Goal: Information Seeking & Learning: Learn about a topic

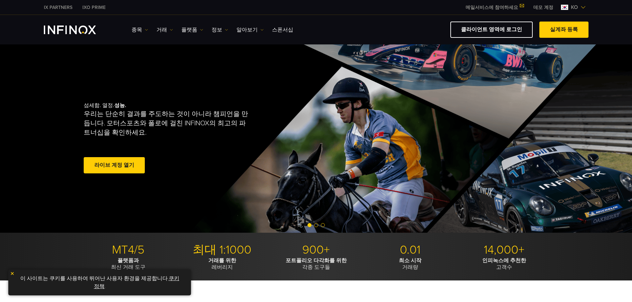
click at [165, 35] on div "종목 종목 상품 정보 거래 계정" at bounding box center [359, 30] width 457 height 16
click at [165, 32] on link "거래" at bounding box center [164, 30] width 17 height 8
click at [223, 29] on link "정보" at bounding box center [219, 30] width 17 height 8
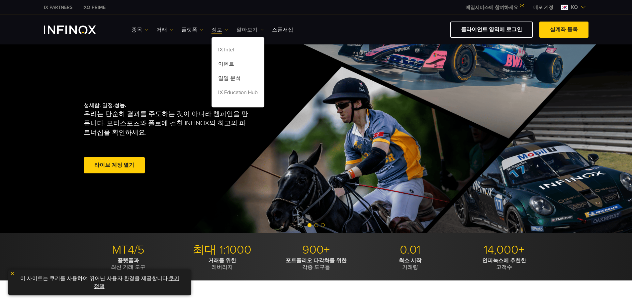
click at [247, 31] on link "알아보기" at bounding box center [249, 30] width 27 height 8
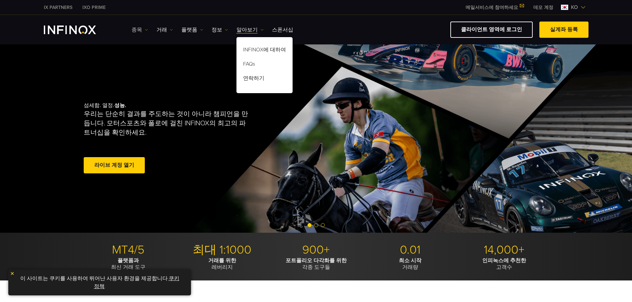
click at [137, 28] on link "종목" at bounding box center [139, 30] width 17 height 8
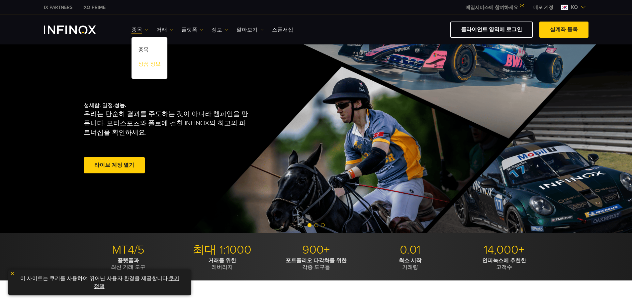
click at [152, 63] on link "상품 정보" at bounding box center [149, 65] width 36 height 14
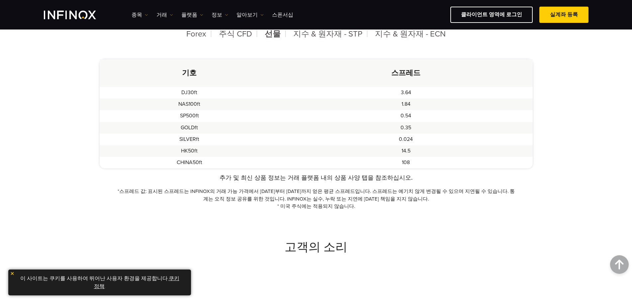
scroll to position [100, 0]
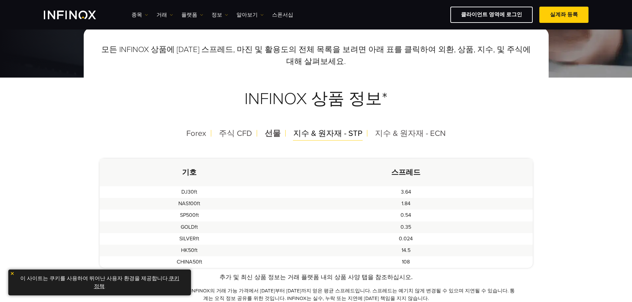
click at [303, 127] on div "지수 & 원자재 - STP" at bounding box center [328, 133] width 80 height 17
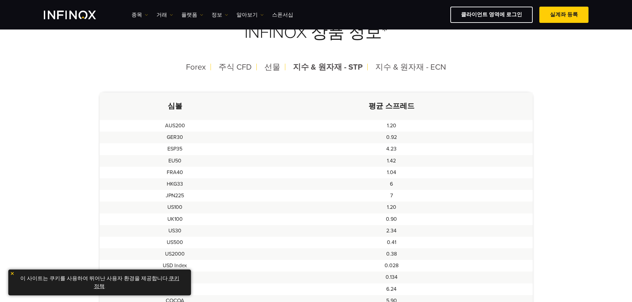
scroll to position [133, 0]
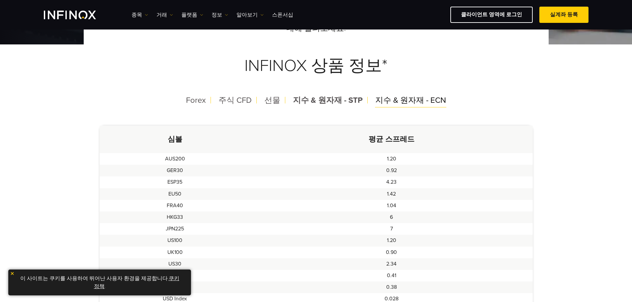
click at [415, 98] on span "지수 & 원자재 - ECN" at bounding box center [410, 101] width 71 height 10
click at [349, 96] on span "지수 & 원자재 - STP" at bounding box center [327, 101] width 69 height 10
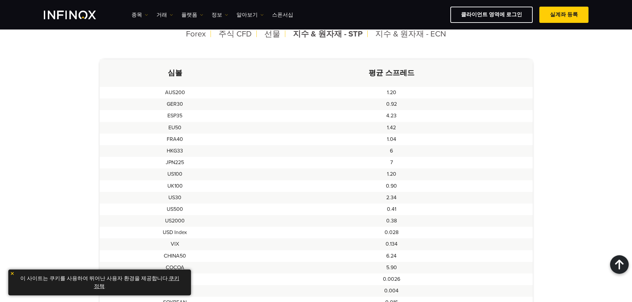
scroll to position [166, 0]
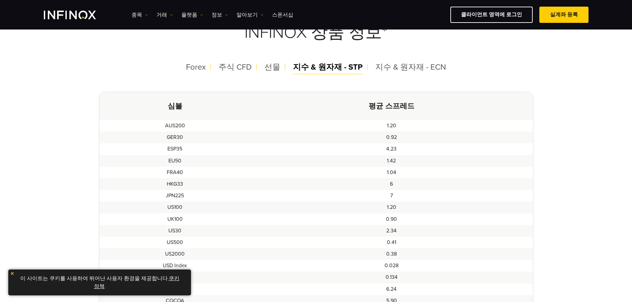
click at [303, 66] on span "지수 & 원자재 - STP" at bounding box center [328, 67] width 70 height 10
click at [259, 65] on div "선물" at bounding box center [272, 67] width 27 height 17
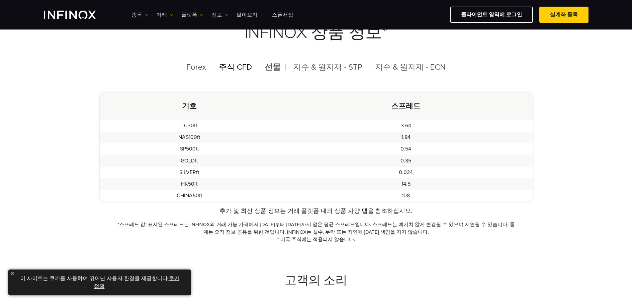
click at [233, 66] on span "주식 CFD" at bounding box center [235, 67] width 33 height 10
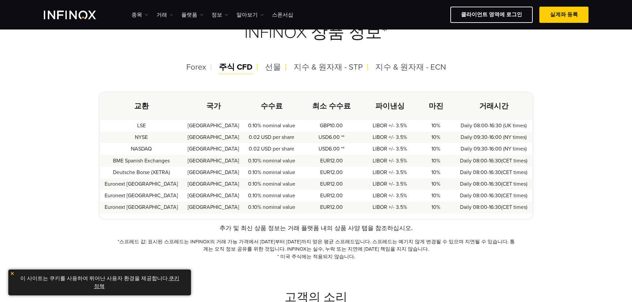
scroll to position [0, 0]
click at [201, 70] on span "Forex" at bounding box center [196, 67] width 20 height 10
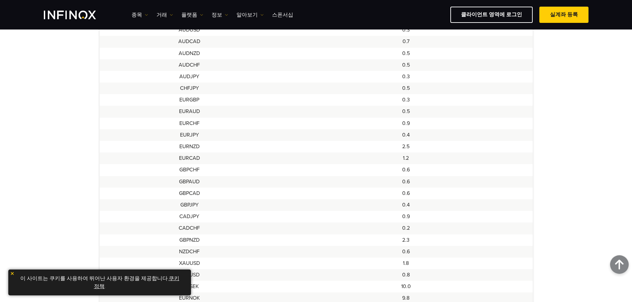
scroll to position [166, 0]
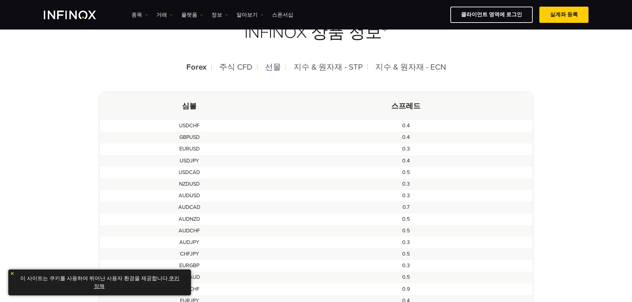
click at [263, 57] on h3 "INFINOX 상품 정보*" at bounding box center [316, 33] width 433 height 52
click at [275, 66] on span "선물" at bounding box center [273, 67] width 16 height 10
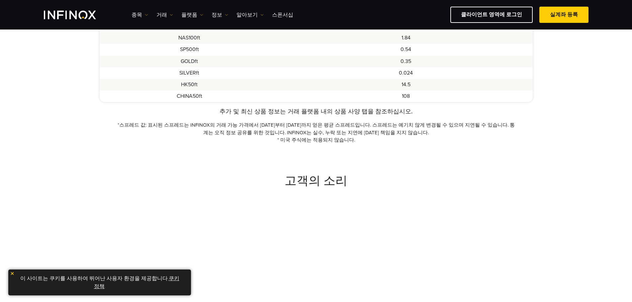
scroll to position [100, 0]
